Goal: Transaction & Acquisition: Purchase product/service

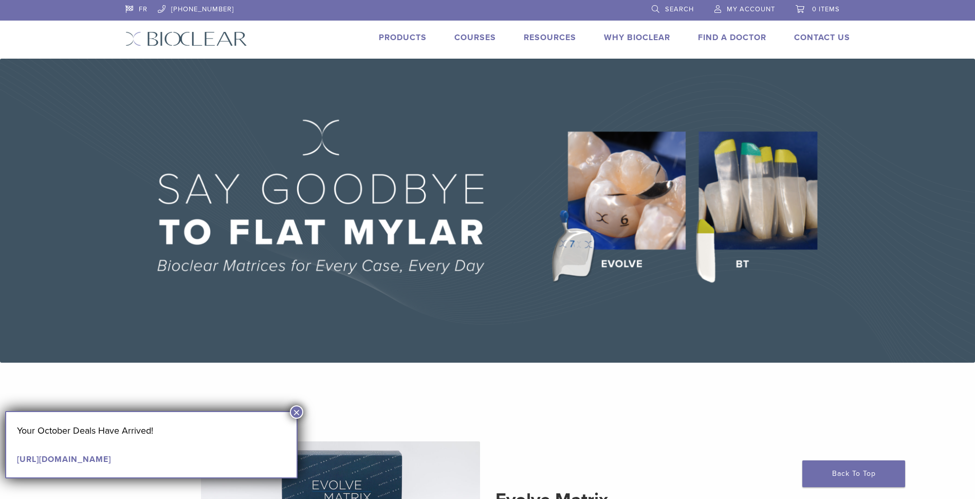
click at [402, 37] on link "Products" at bounding box center [403, 37] width 48 height 10
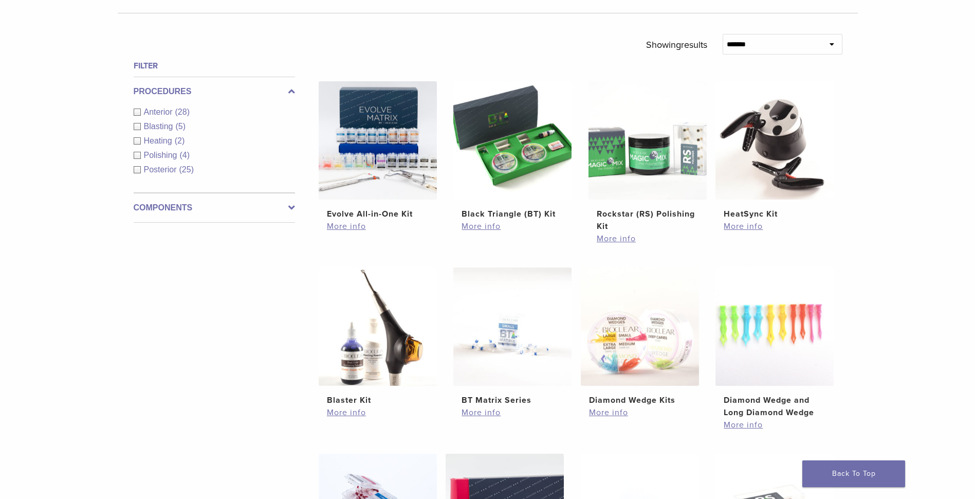
scroll to position [308, 0]
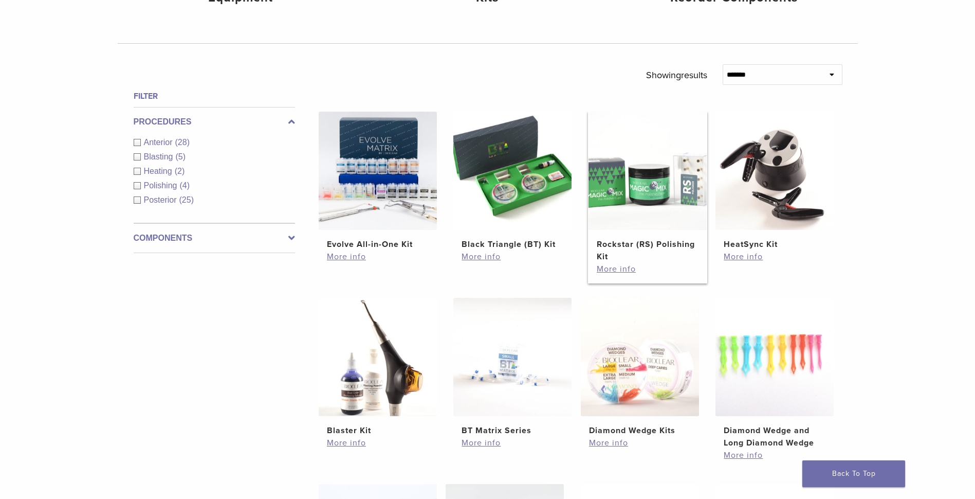
click at [667, 182] on img at bounding box center [647, 171] width 118 height 118
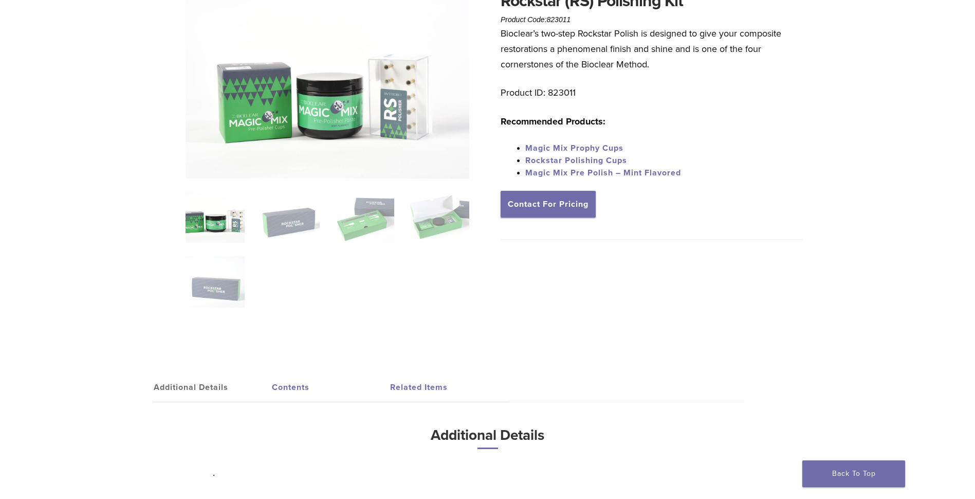
scroll to position [103, 0]
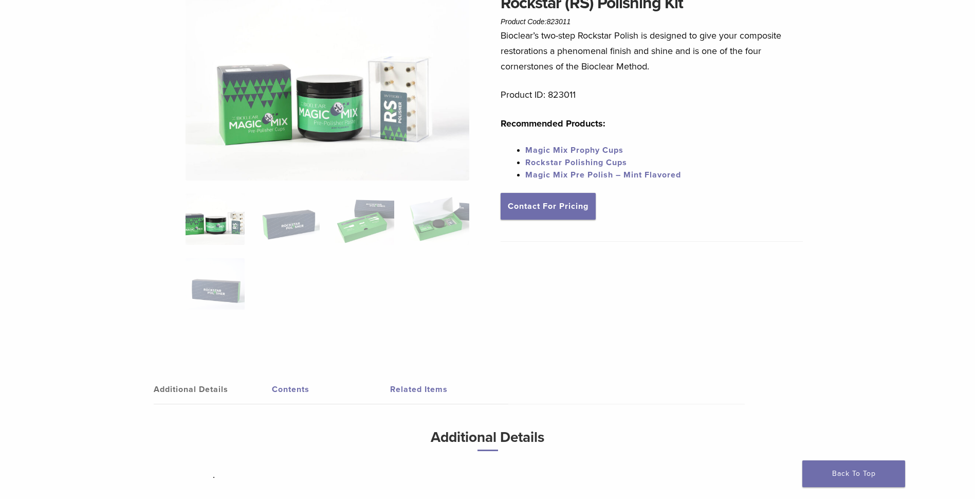
click at [559, 161] on link "Rockstar Polishing Cups" at bounding box center [576, 162] width 102 height 10
click at [558, 175] on link "Magic Mix Pre Polish – Mint Flavored" at bounding box center [603, 175] width 156 height 10
